Goal: Information Seeking & Learning: Learn about a topic

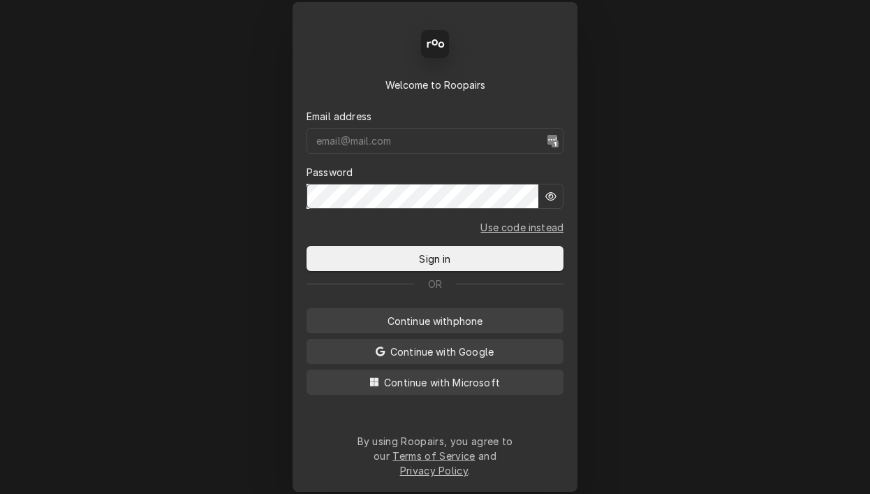
type input "[DOMAIN_NAME][EMAIL_ADDRESS][DOMAIN_NAME]"
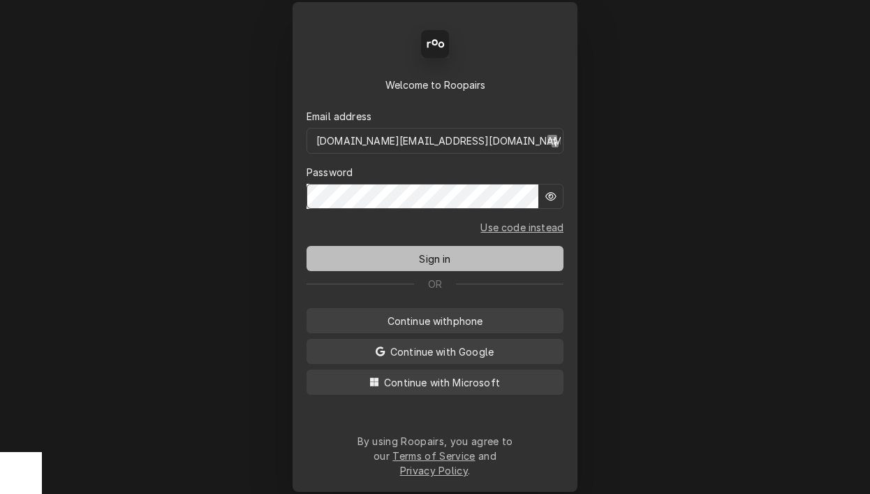
click at [438, 258] on span "Sign in" at bounding box center [434, 258] width 37 height 15
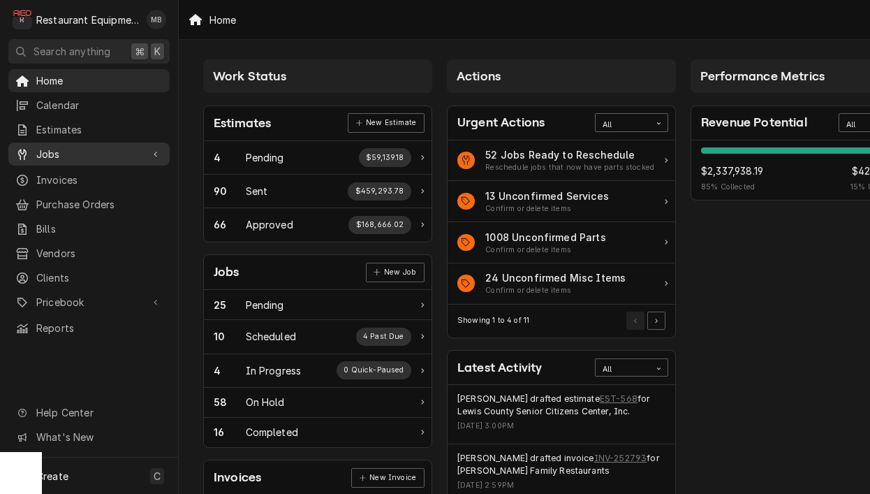
click at [117, 157] on div "Jobs" at bounding box center [89, 153] width 156 height 17
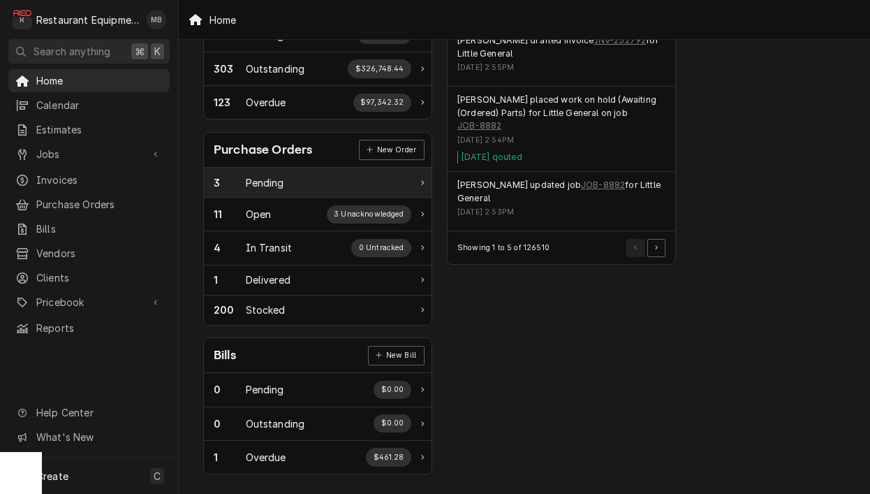
scroll to position [476, 0]
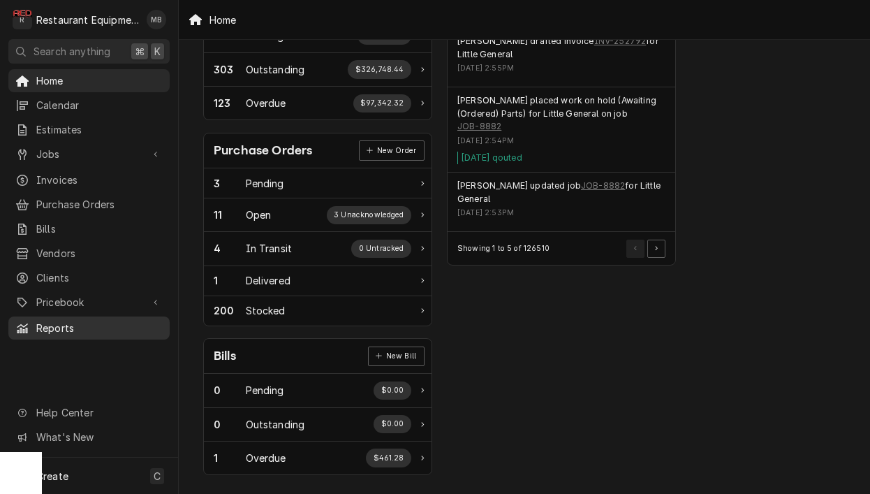
click at [96, 320] on span "Reports" at bounding box center [99, 327] width 126 height 15
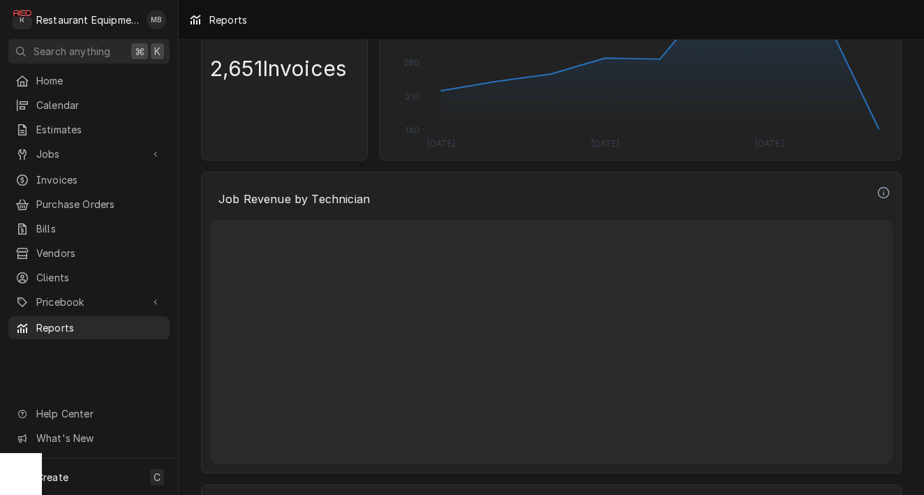
scroll to position [3103, 0]
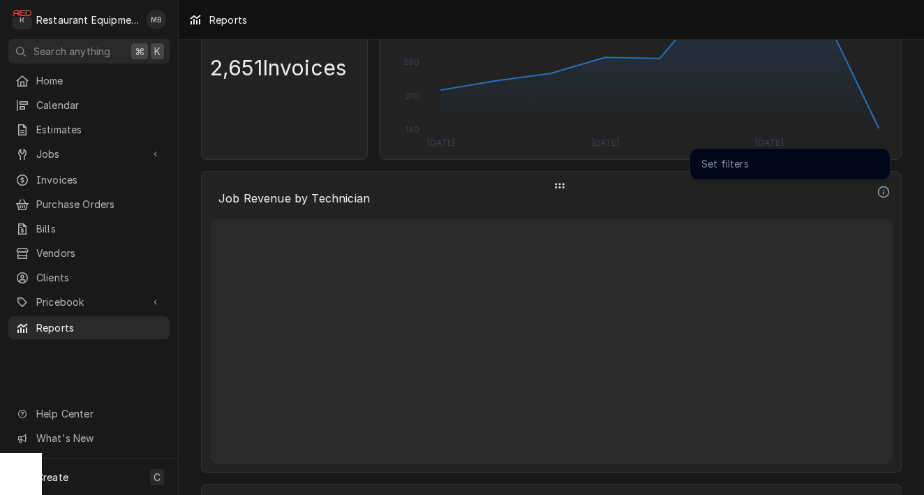
click at [869, 193] on icon "Dynamic Content Wrapper" at bounding box center [884, 192] width 13 height 13
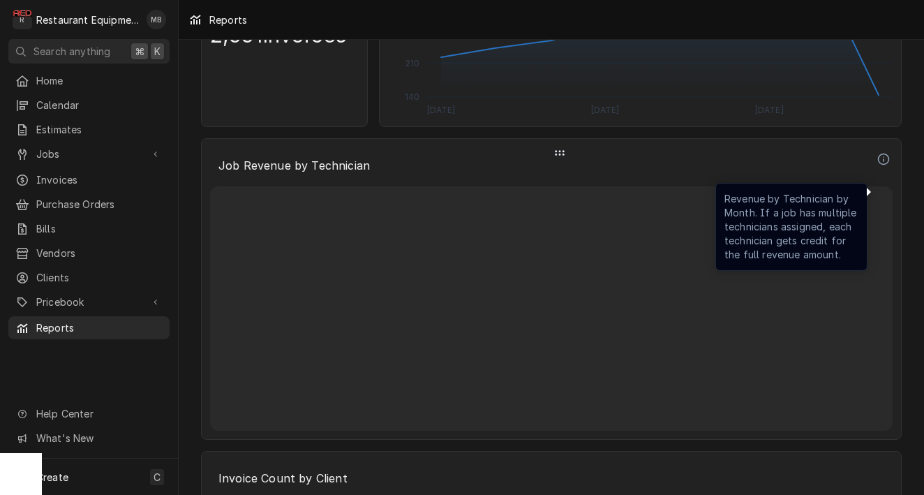
scroll to position [3160, 0]
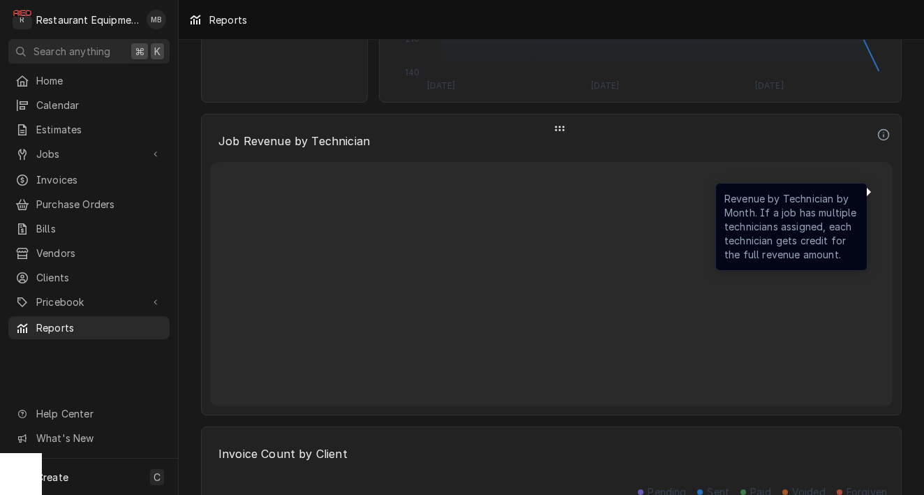
click at [568, 130] on div "Dynamic Content Wrapper" at bounding box center [560, 128] width 688 height 17
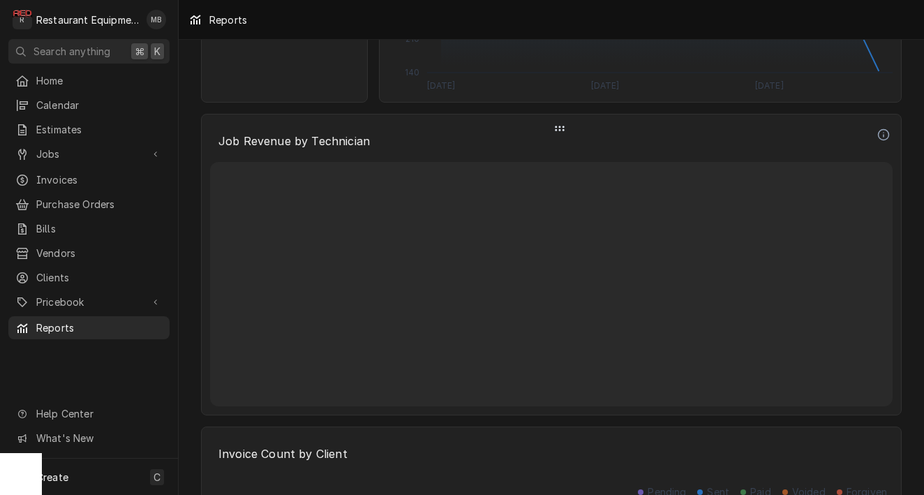
click at [538, 181] on div "Dynamic Content Wrapper" at bounding box center [551, 284] width 683 height 244
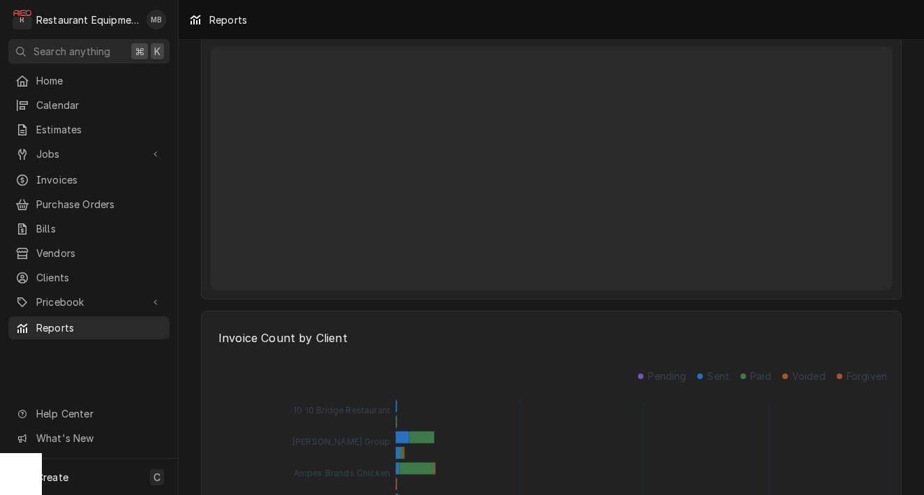
scroll to position [3127, 0]
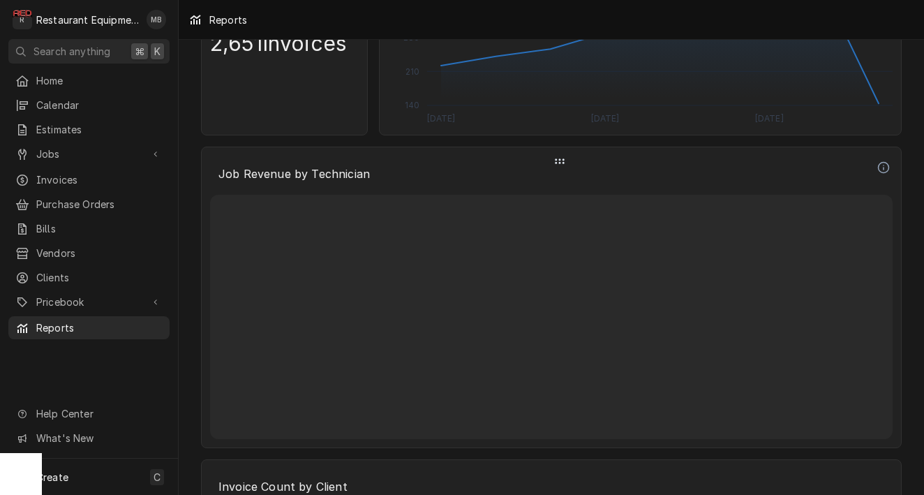
click at [537, 188] on p "Job Revenue by Technician" at bounding box center [542, 173] width 665 height 31
click at [523, 212] on div "Dynamic Content Wrapper" at bounding box center [551, 317] width 683 height 244
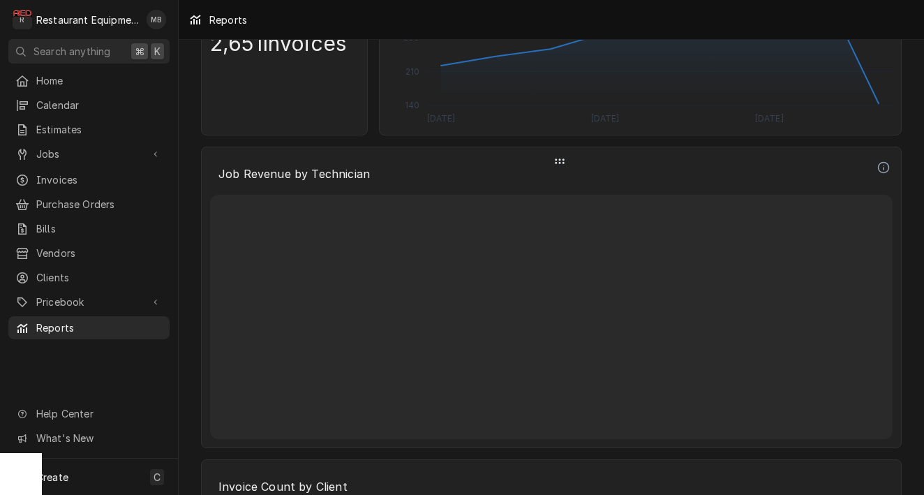
click at [577, 218] on div "Dynamic Content Wrapper" at bounding box center [551, 317] width 683 height 244
click at [785, 171] on p "Job Revenue by Technician" at bounding box center [542, 173] width 665 height 31
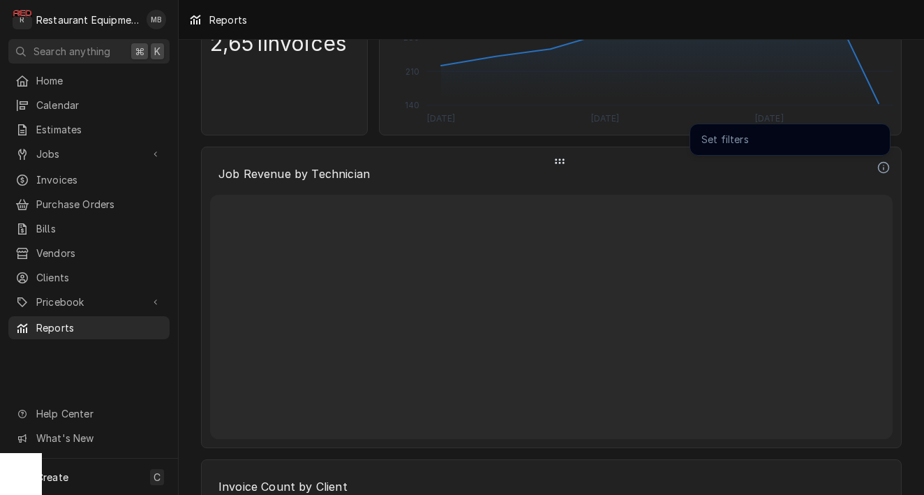
click at [869, 168] on circle "Dynamic Content Wrapper" at bounding box center [884, 168] width 10 height 10
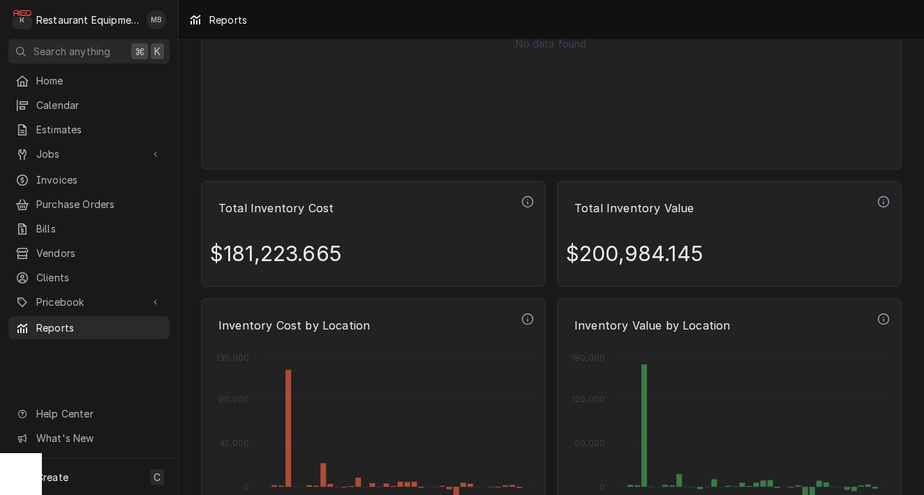
scroll to position [4665, 0]
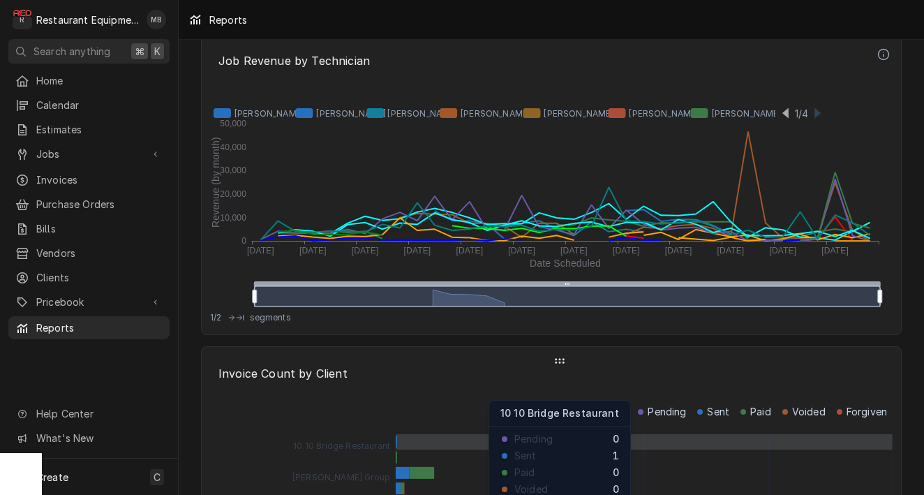
scroll to position [3140, 0]
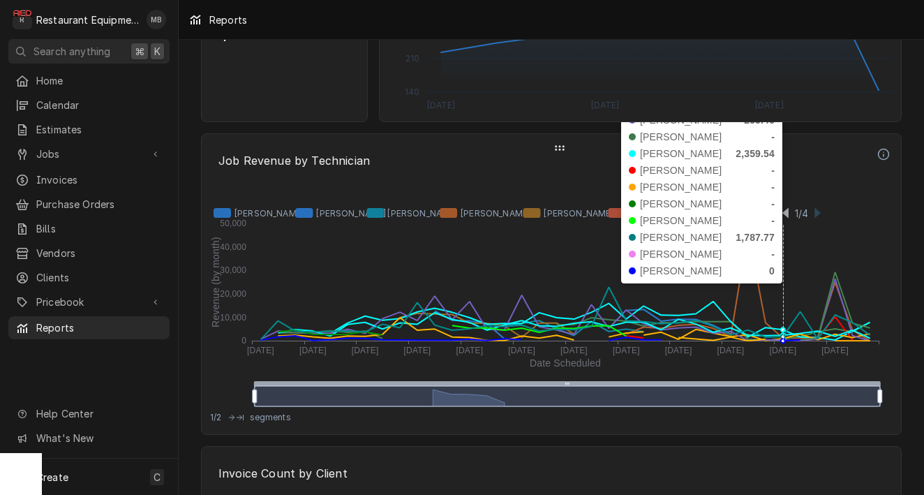
click at [781, 297] on icon "Revenue (by month) Date Scheduled 0 10,000 20,000 30,000 40,000 50,000 Oct 2022…" at bounding box center [551, 296] width 683 height 228
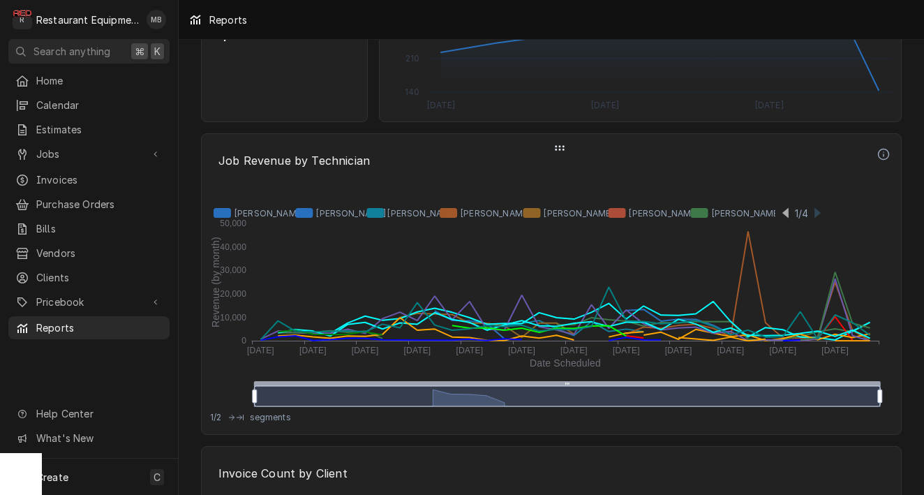
click at [818, 216] on icon "Dynamic Content Wrapper" at bounding box center [517, 213] width 614 height 17
click at [862, 392] on icon "Dynamic Content Wrapper" at bounding box center [567, 396] width 626 height 20
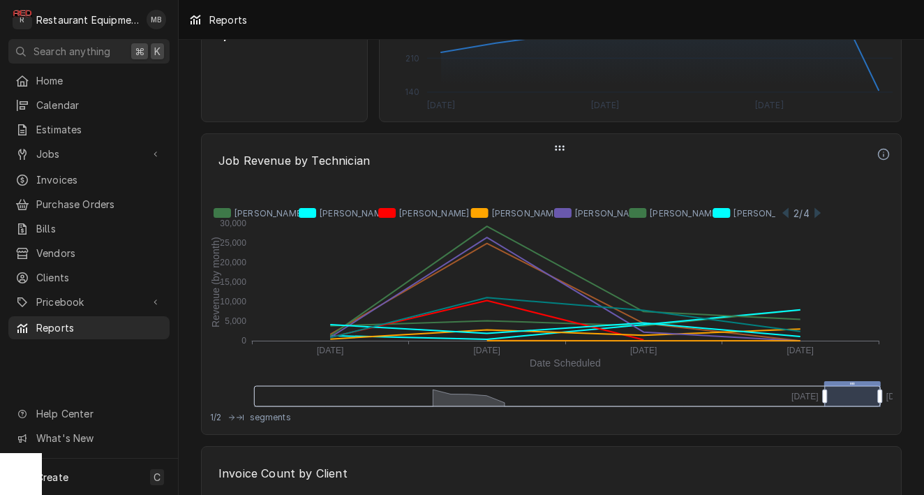
drag, startPoint x: 256, startPoint y: 396, endPoint x: 826, endPoint y: 362, distance: 571.4
click at [860, 397] on icon "Dynamic Content Wrapper" at bounding box center [567, 396] width 626 height 20
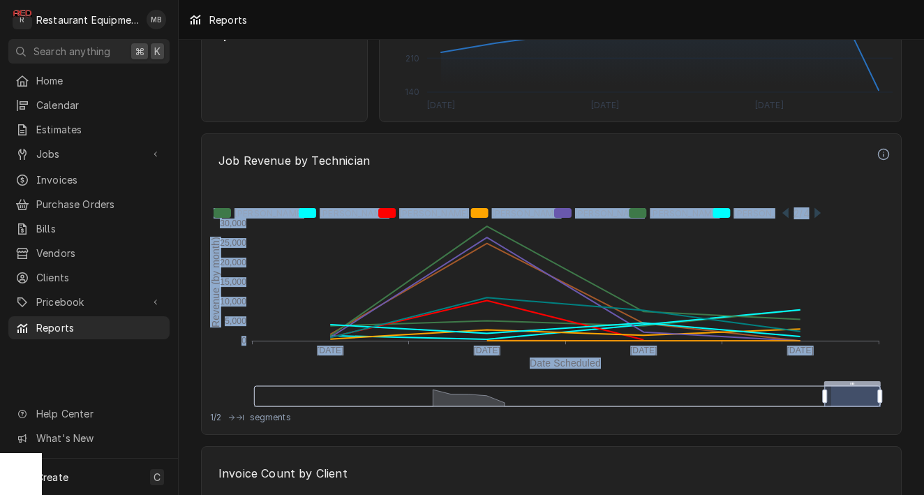
drag, startPoint x: 832, startPoint y: 397, endPoint x: 896, endPoint y: 397, distance: 64.9
click at [896, 397] on div "Job Revenue by Technician Revenue (by month) Date Scheduled 0 5,000 10,000 15,0…" at bounding box center [551, 284] width 701 height 302
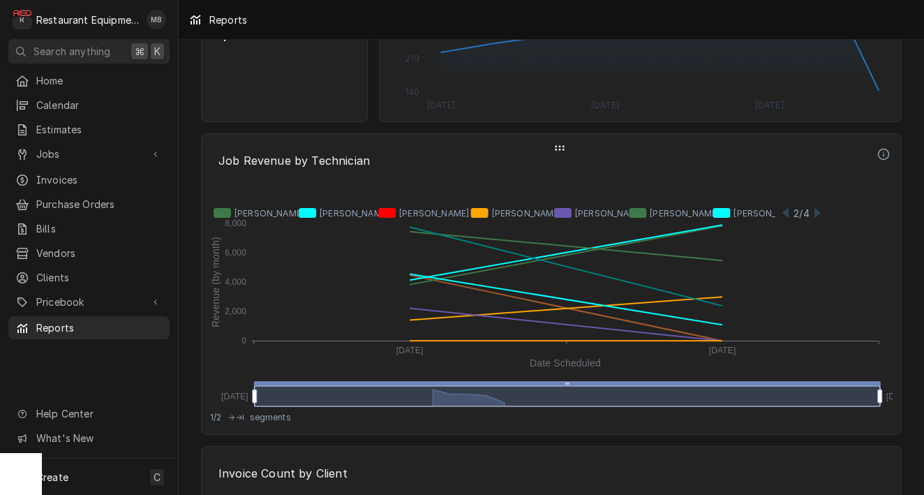
drag, startPoint x: 833, startPoint y: 396, endPoint x: 894, endPoint y: 396, distance: 60.7
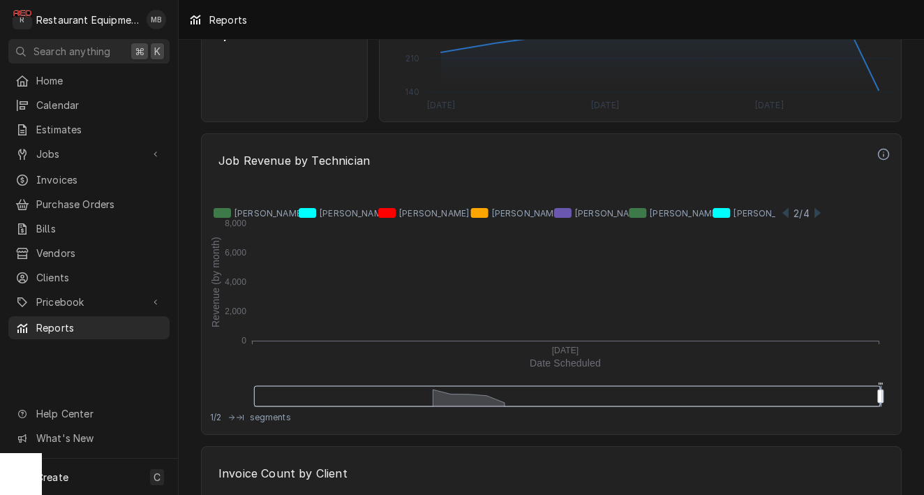
click at [852, 394] on icon "Dynamic Content Wrapper" at bounding box center [567, 396] width 626 height 20
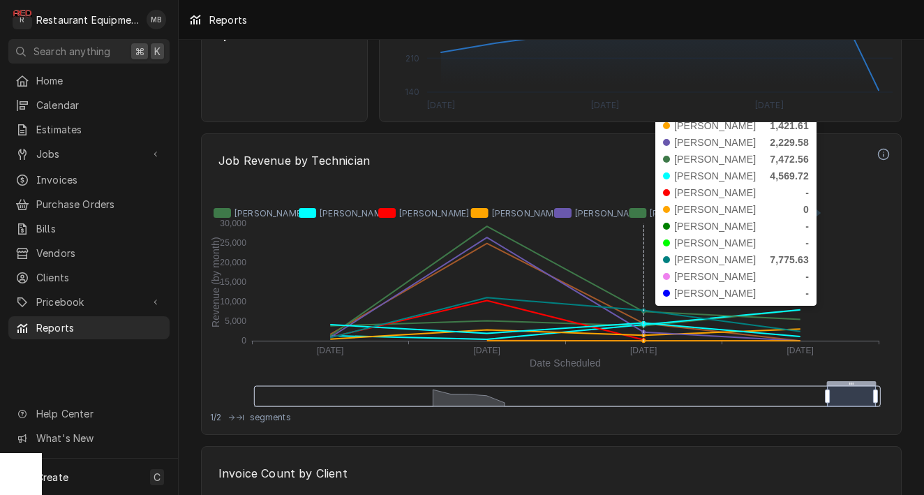
click at [642, 320] on icon "Dynamic Content Wrapper" at bounding box center [565, 317] width 471 height 40
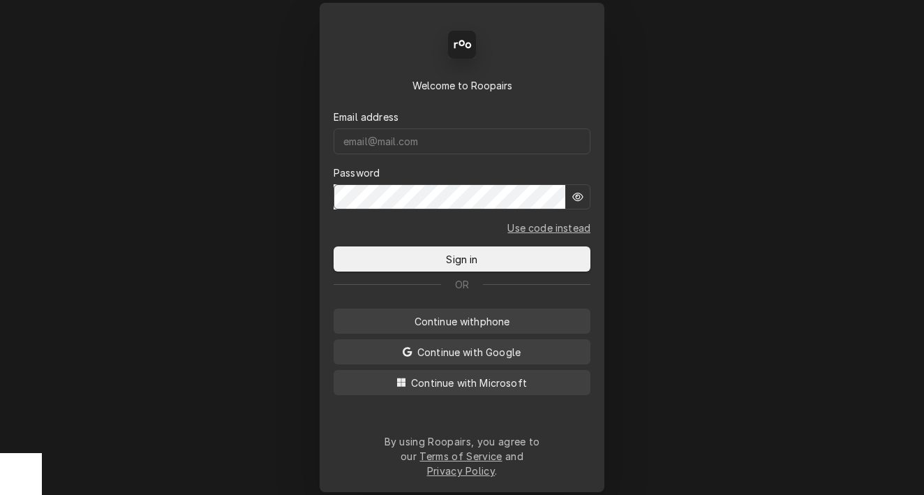
click at [450, 167] on form "Email address Password Use code instead Sign in" at bounding box center [462, 182] width 257 height 179
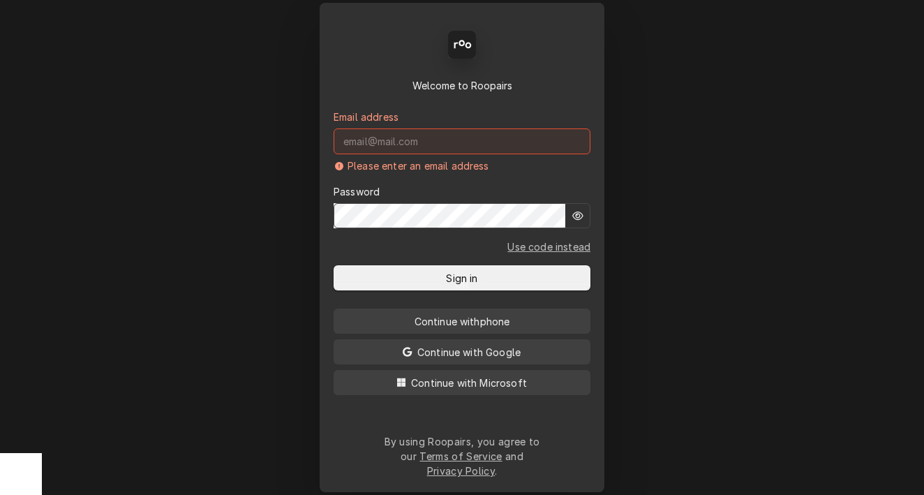
click at [304, 171] on div "Back Enter code Welcome to Roopairs Email address Please enter an email address…" at bounding box center [462, 247] width 924 height 495
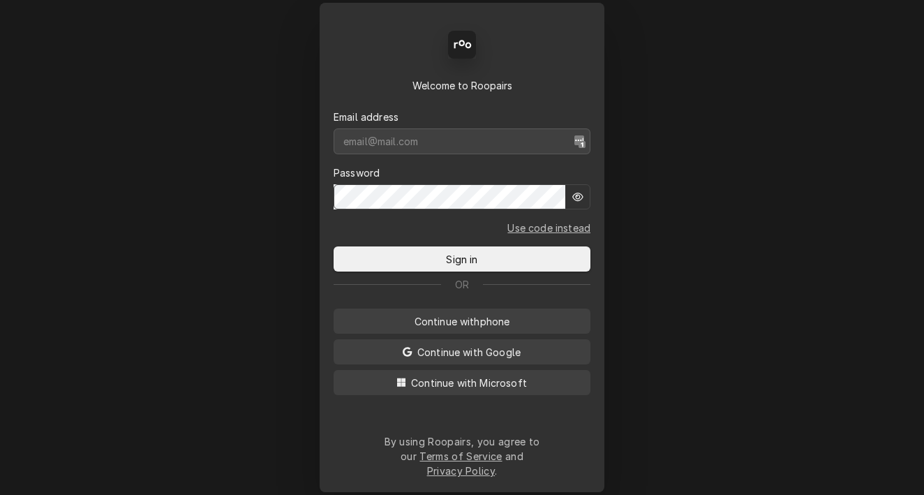
type input "[DOMAIN_NAME][EMAIL_ADDRESS][DOMAIN_NAME]"
click at [394, 251] on form "Email address [DOMAIN_NAME][EMAIL_ADDRESS][DOMAIN_NAME] Password Use code inste…" at bounding box center [462, 182] width 257 height 179
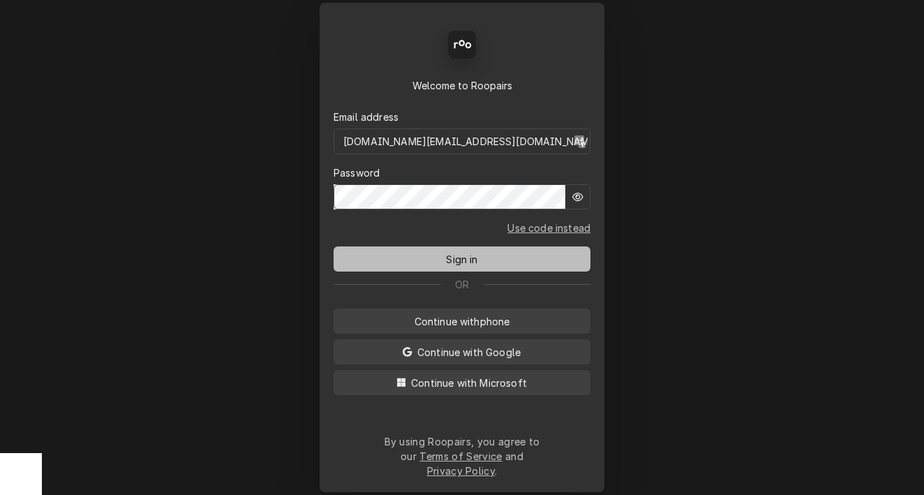
click at [394, 257] on button "Sign in" at bounding box center [462, 258] width 257 height 25
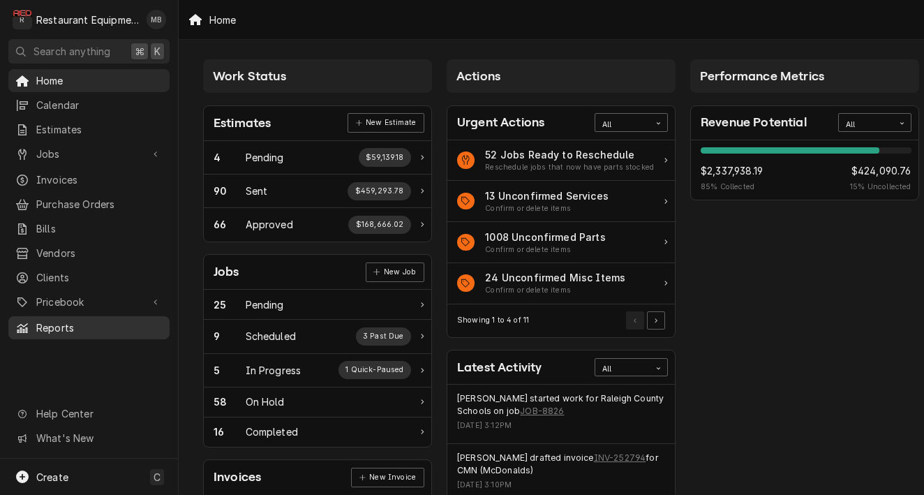
click at [82, 316] on link "Reports" at bounding box center [88, 327] width 161 height 23
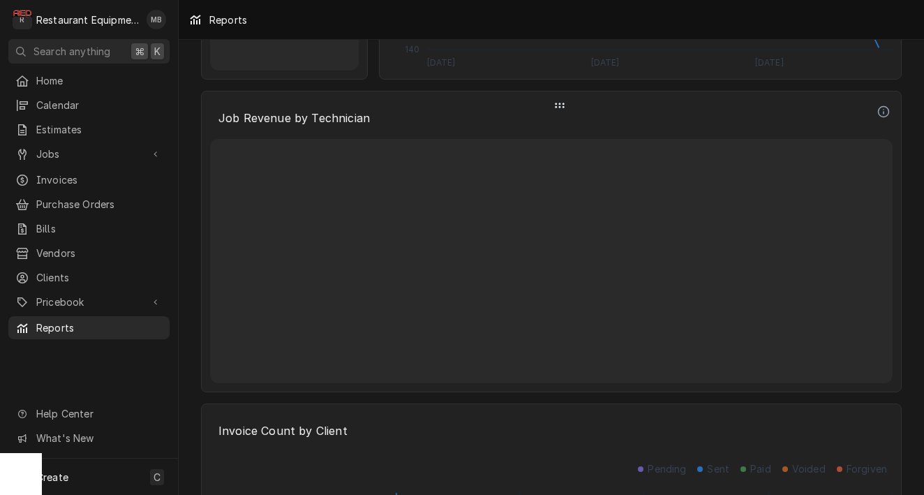
scroll to position [3169, 0]
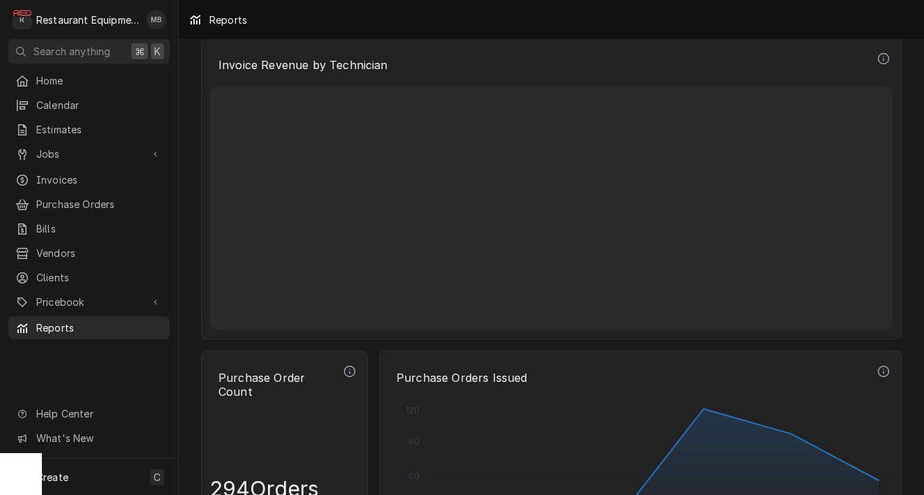
scroll to position [3900, 0]
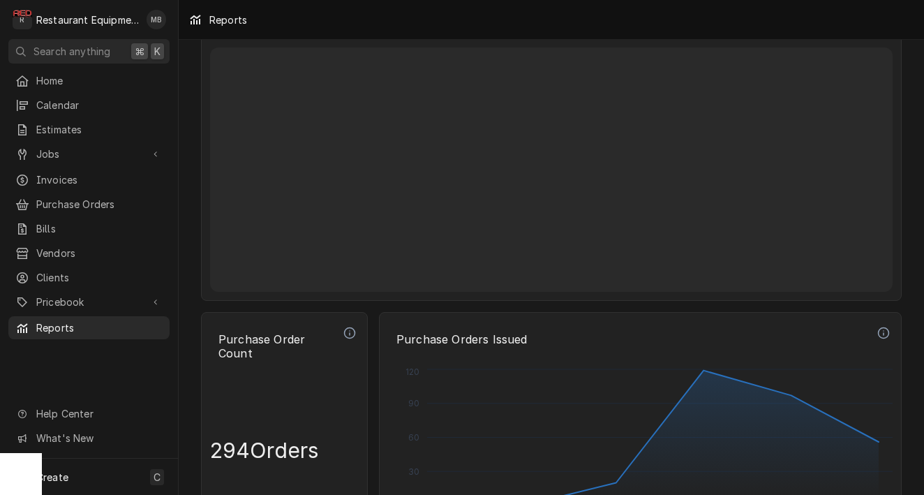
click at [577, 135] on div "Dynamic Content Wrapper" at bounding box center [551, 169] width 683 height 244
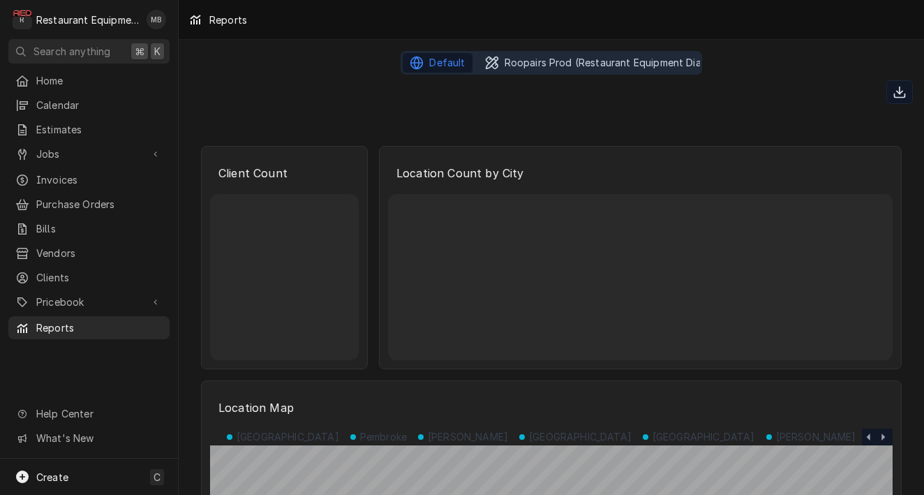
click at [640, 66] on span "Roopairs Prod (Restaurant Equipment Diagnostics)" at bounding box center [626, 63] width 242 height 14
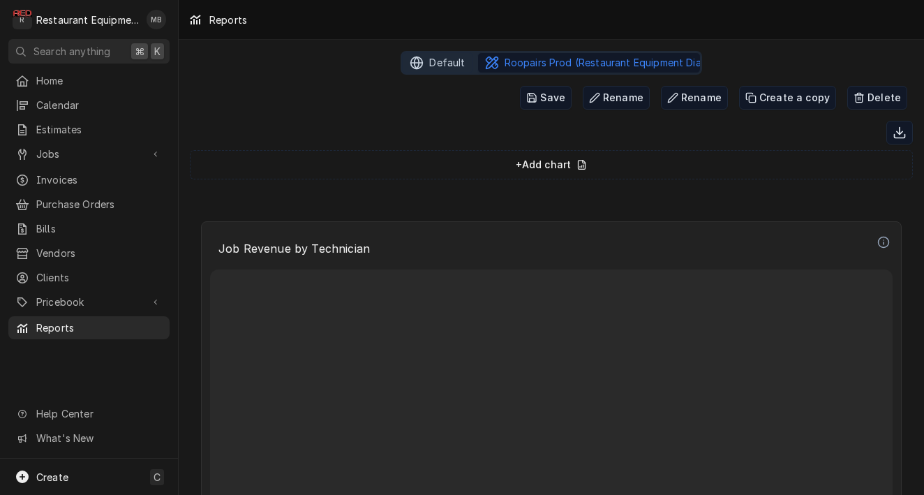
click at [440, 65] on span "Default" at bounding box center [447, 63] width 36 height 14
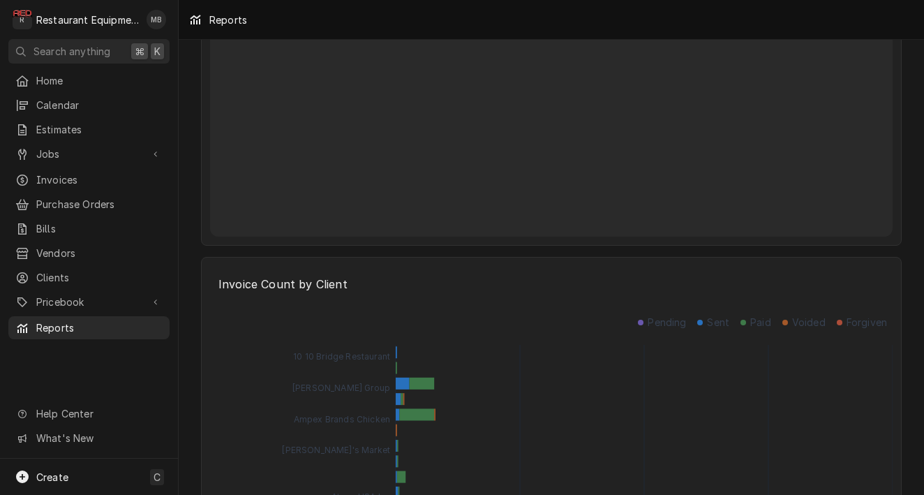
scroll to position [3272, 0]
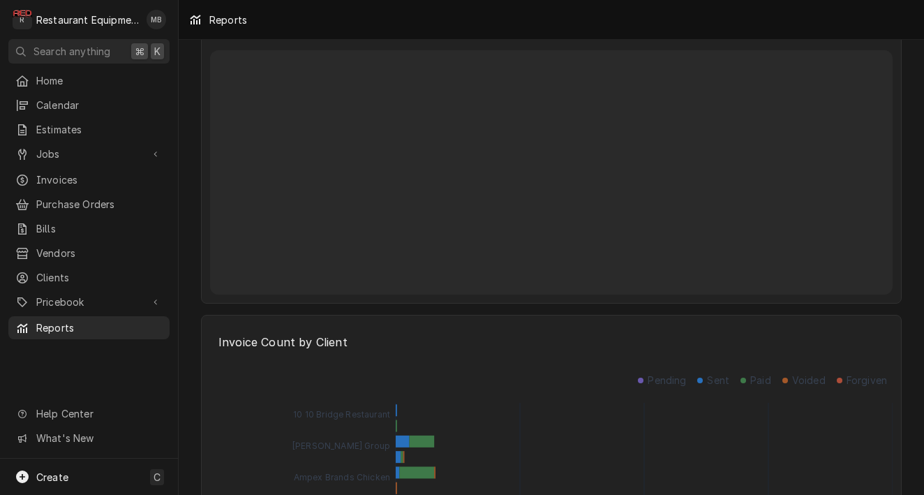
click at [427, 144] on div "Dynamic Content Wrapper" at bounding box center [551, 172] width 683 height 244
